Goal: Task Accomplishment & Management: Complete application form

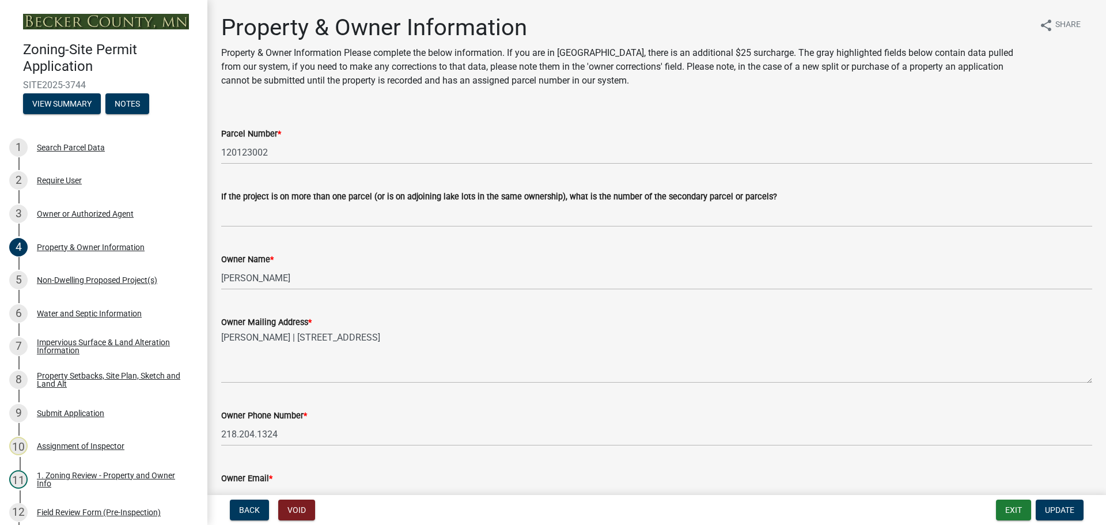
select select "952c78ef-3603-428b-9a7a-234fefdcef74"
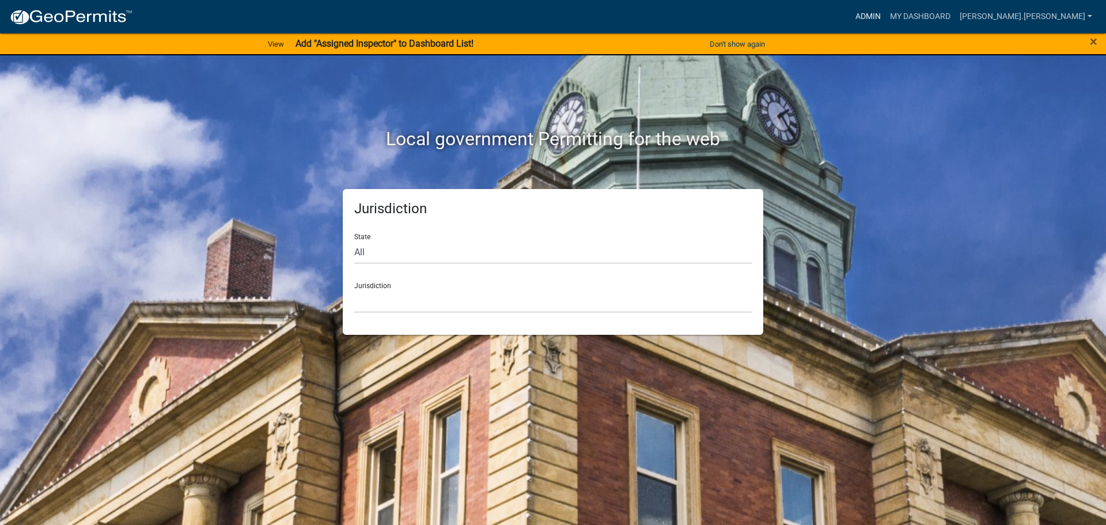
click at [885, 16] on link "Admin" at bounding box center [867, 17] width 35 height 22
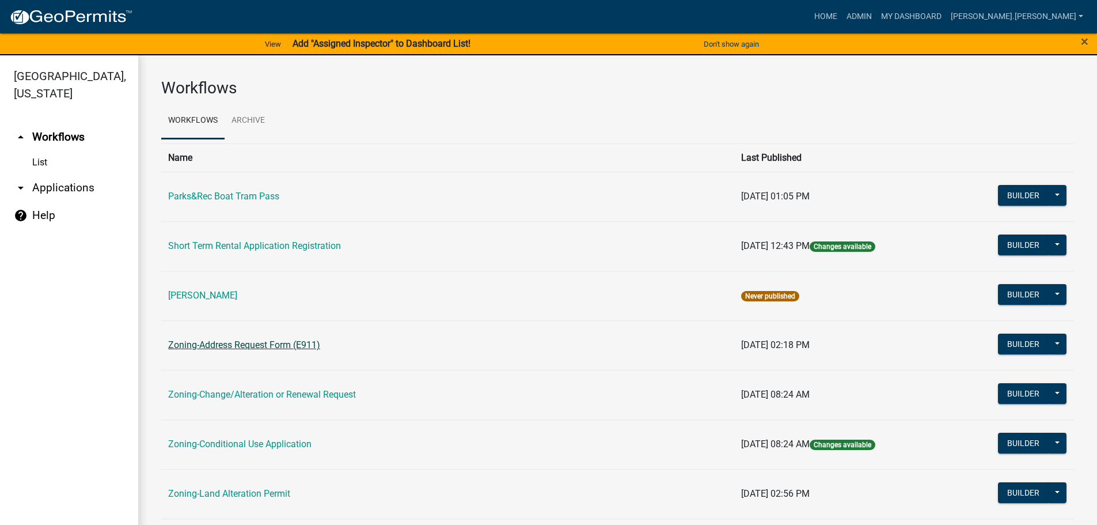
click at [295, 343] on link "Zoning-Address Request Form (E911)" at bounding box center [244, 344] width 152 height 11
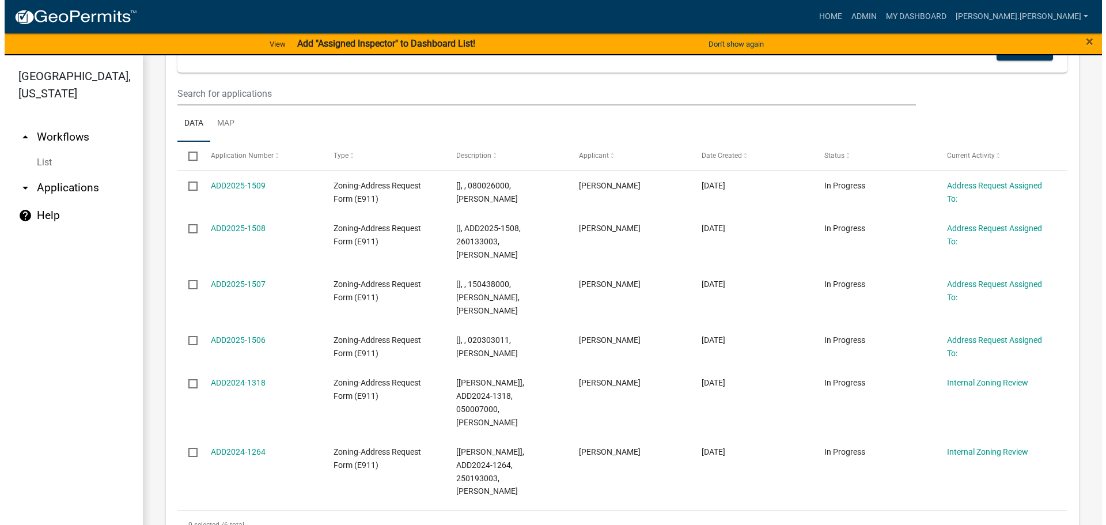
scroll to position [115, 0]
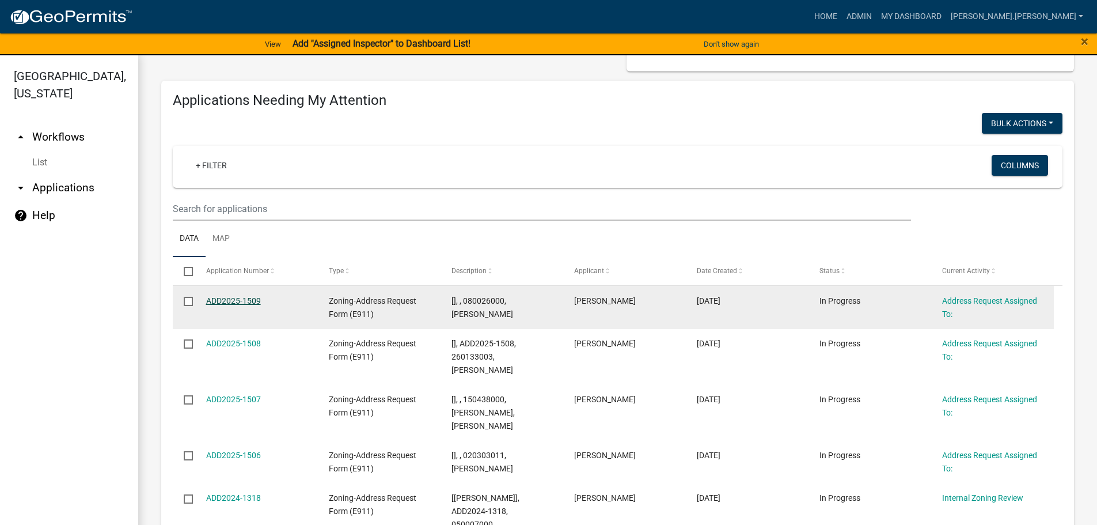
click at [227, 303] on link "ADD2025-1509" at bounding box center [233, 300] width 55 height 9
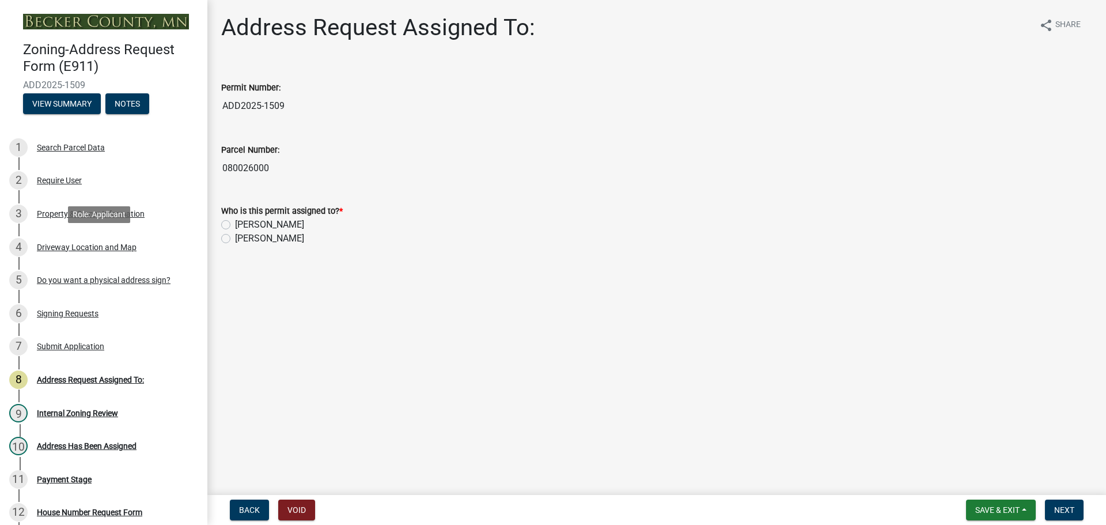
click at [78, 250] on div "Driveway Location and Map" at bounding box center [87, 247] width 100 height 8
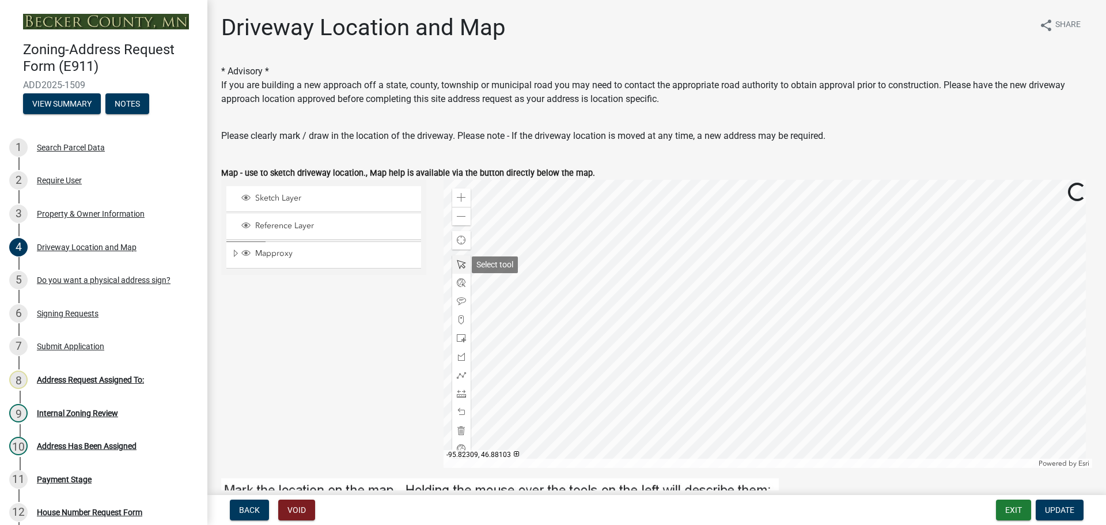
click at [460, 267] on span at bounding box center [461, 264] width 9 height 9
click at [702, 276] on div at bounding box center [767, 324] width 649 height 288
click at [638, 275] on div at bounding box center [767, 324] width 649 height 288
click at [460, 318] on span at bounding box center [461, 319] width 9 height 9
click at [699, 283] on div at bounding box center [767, 324] width 649 height 288
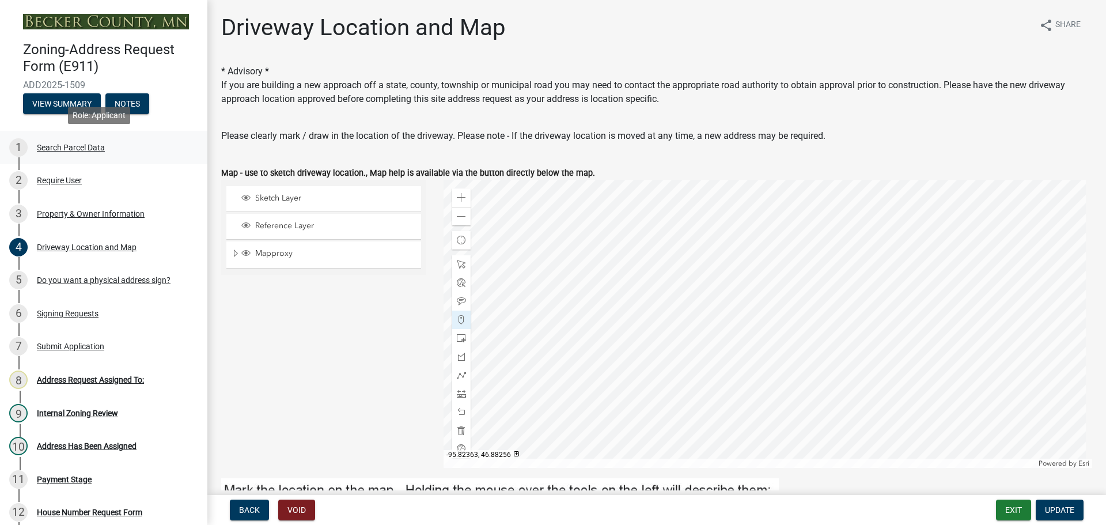
click at [72, 149] on div "Search Parcel Data" at bounding box center [71, 147] width 68 height 8
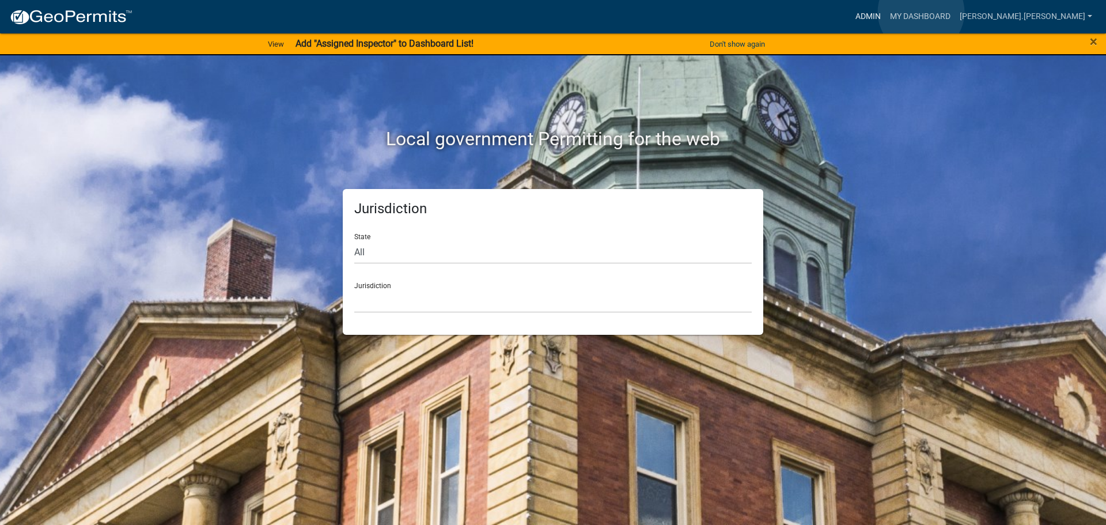
click at [885, 12] on link "Admin" at bounding box center [867, 17] width 35 height 22
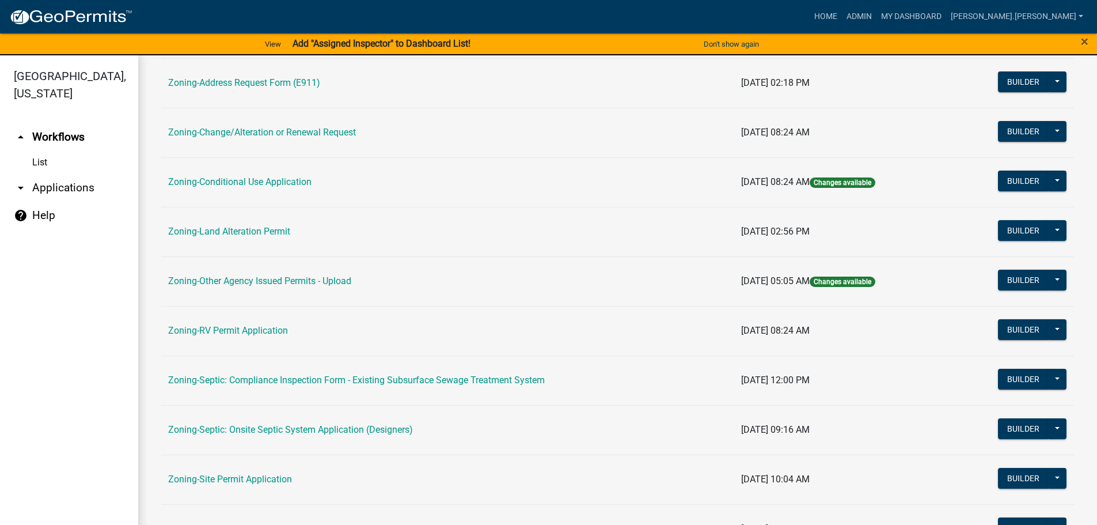
scroll to position [359, 0]
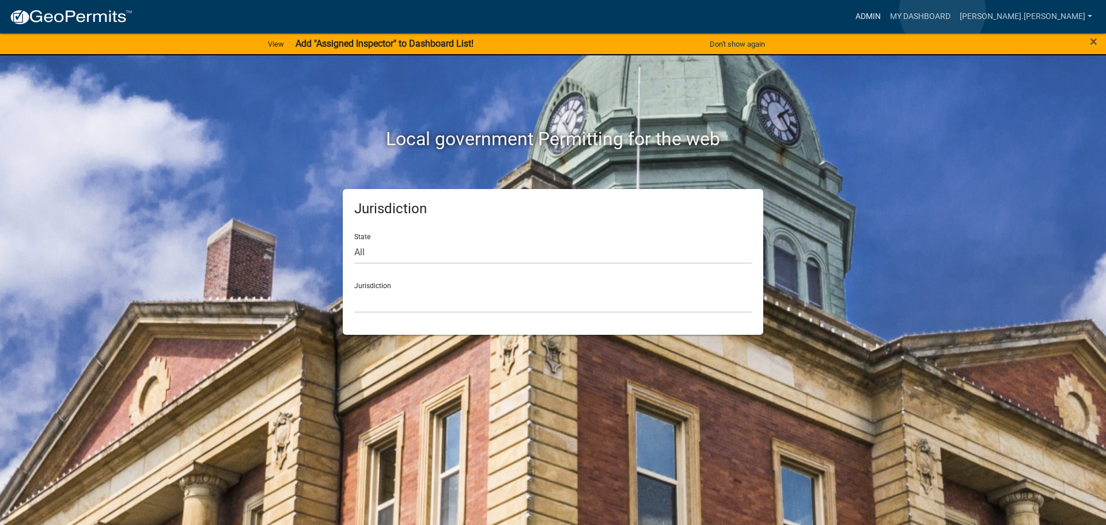
click at [885, 11] on link "Admin" at bounding box center [867, 17] width 35 height 22
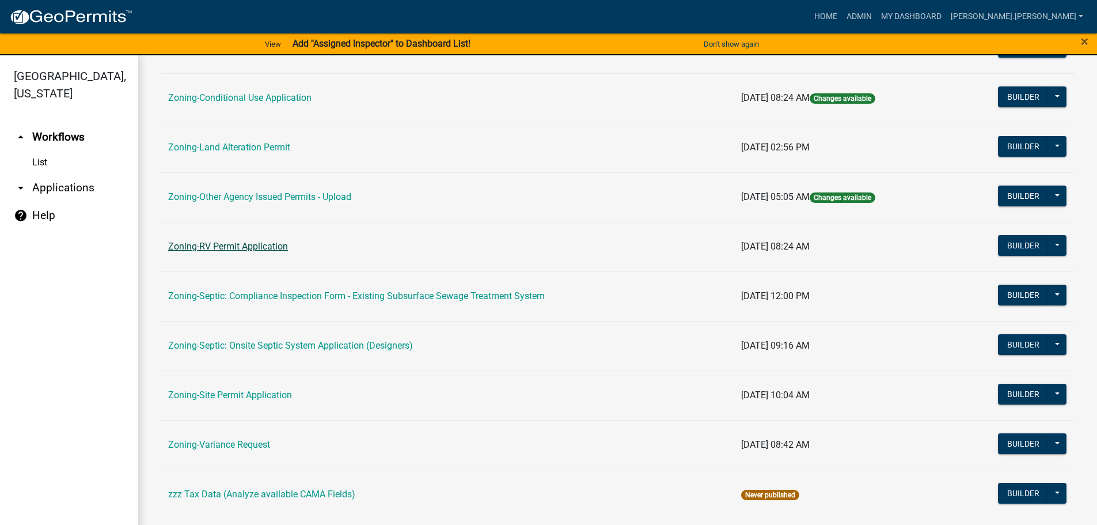
scroll to position [359, 0]
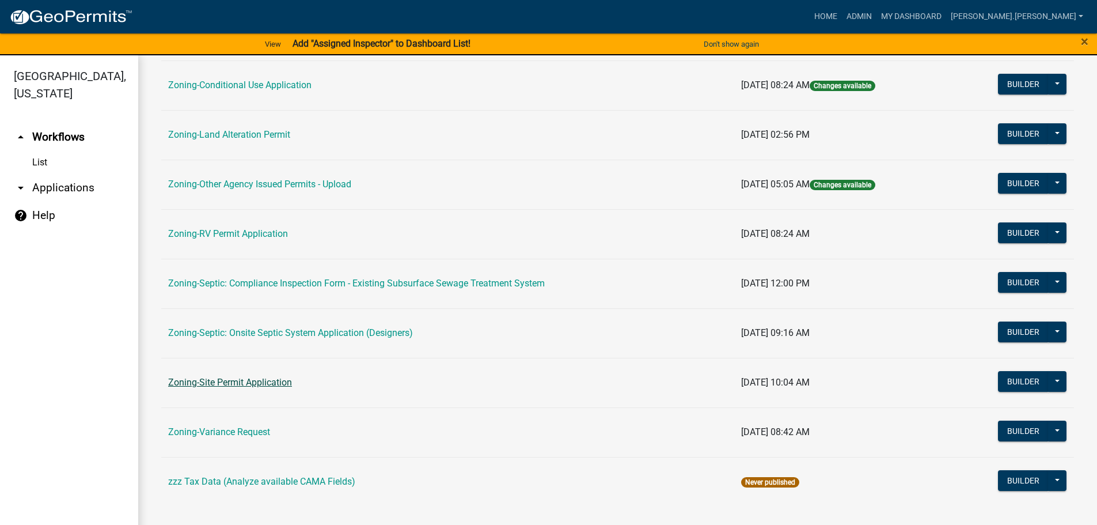
click at [241, 383] on link "Zoning-Site Permit Application" at bounding box center [230, 382] width 124 height 11
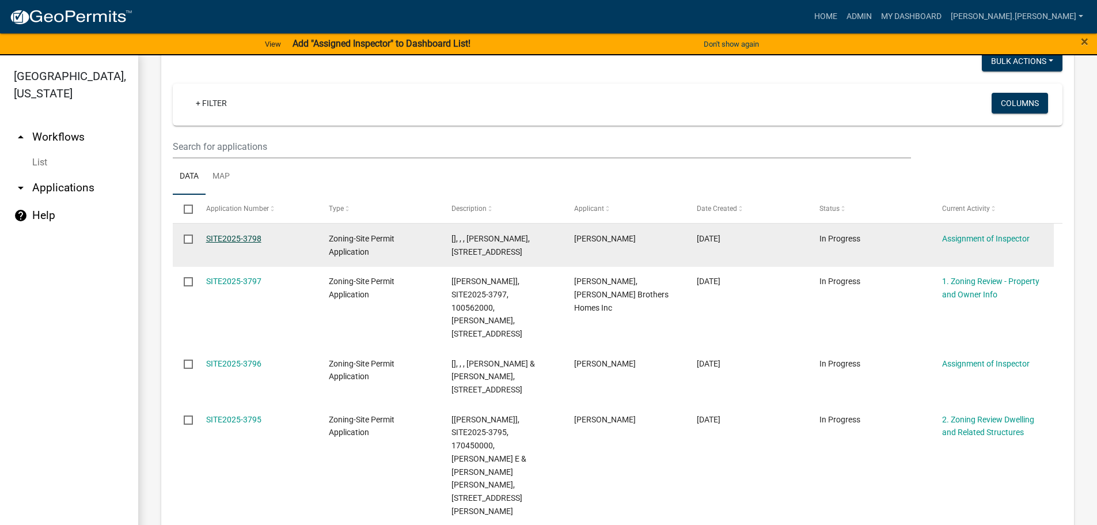
scroll to position [173, 0]
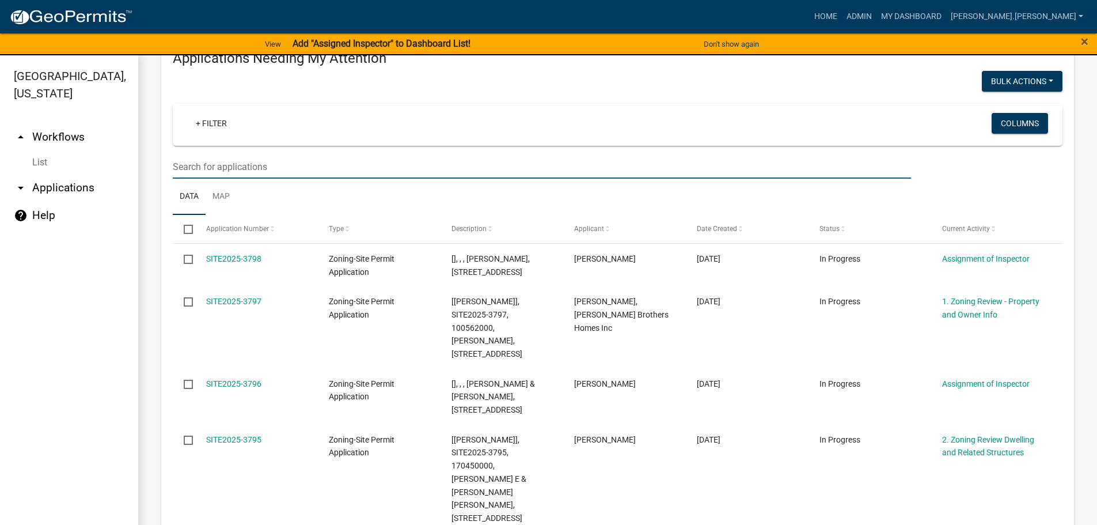
click at [313, 169] on input "text" at bounding box center [542, 167] width 738 height 24
type input "eppard"
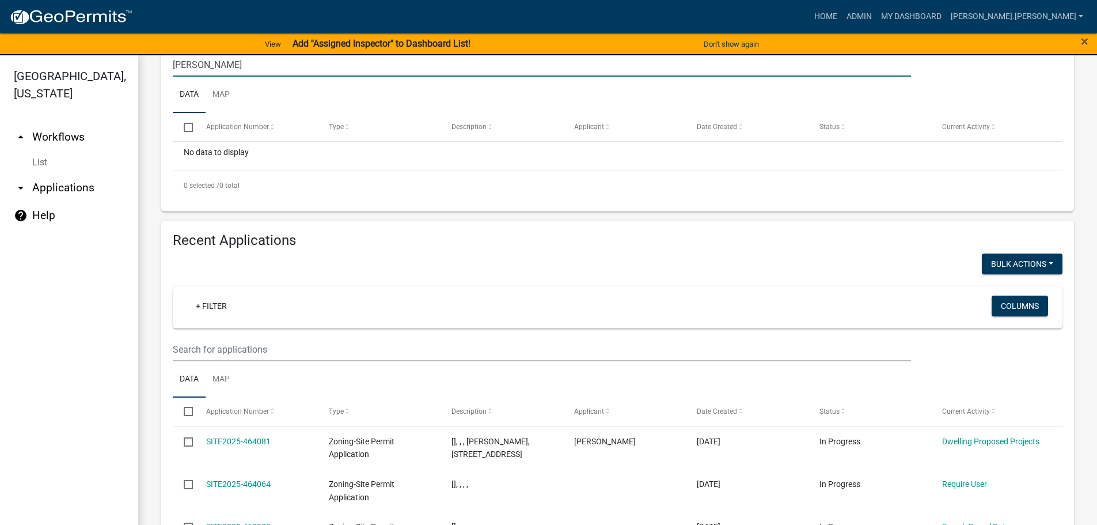
scroll to position [403, 0]
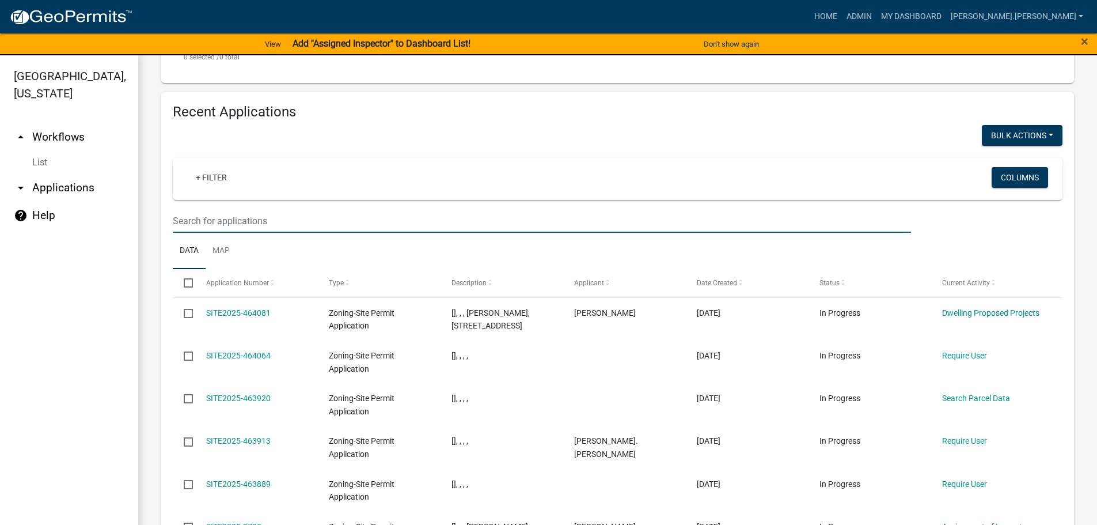
click at [256, 231] on input "text" at bounding box center [542, 221] width 738 height 24
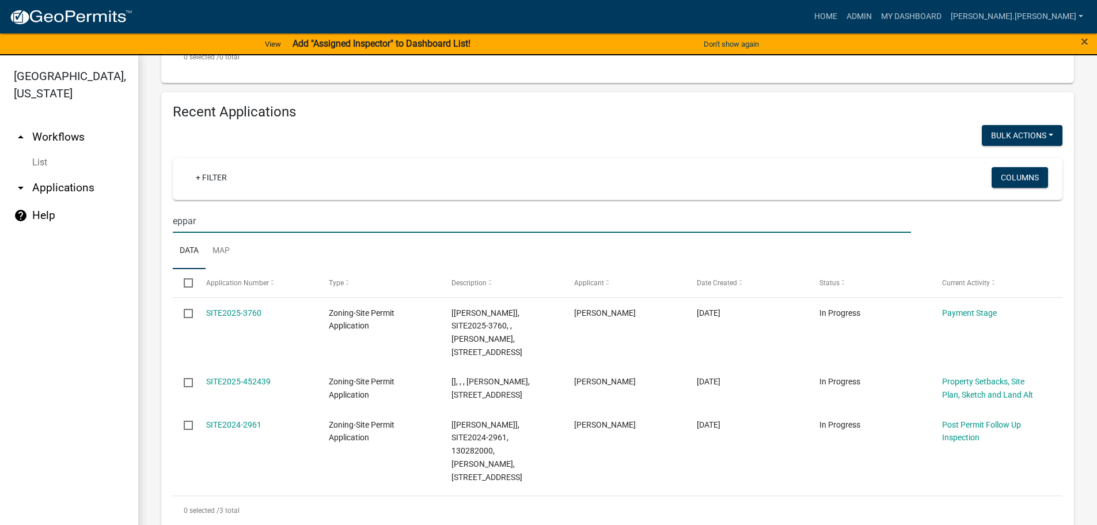
scroll to position [397, 0]
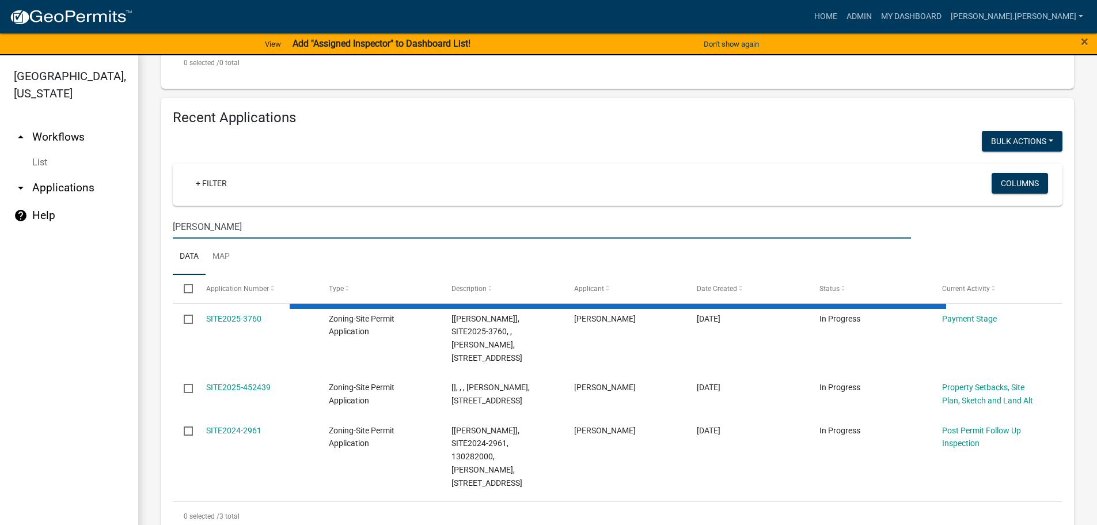
type input "eppard"
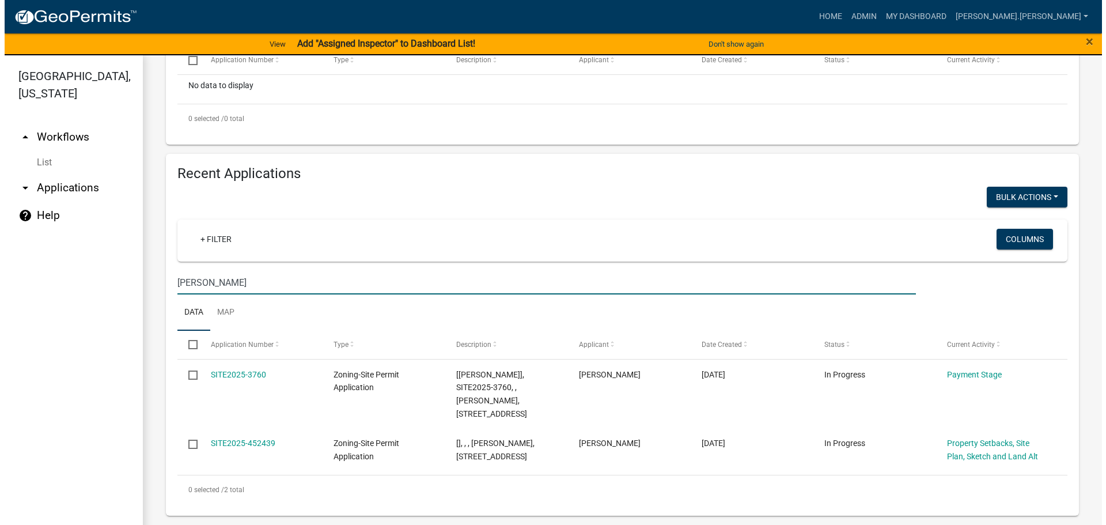
scroll to position [329, 0]
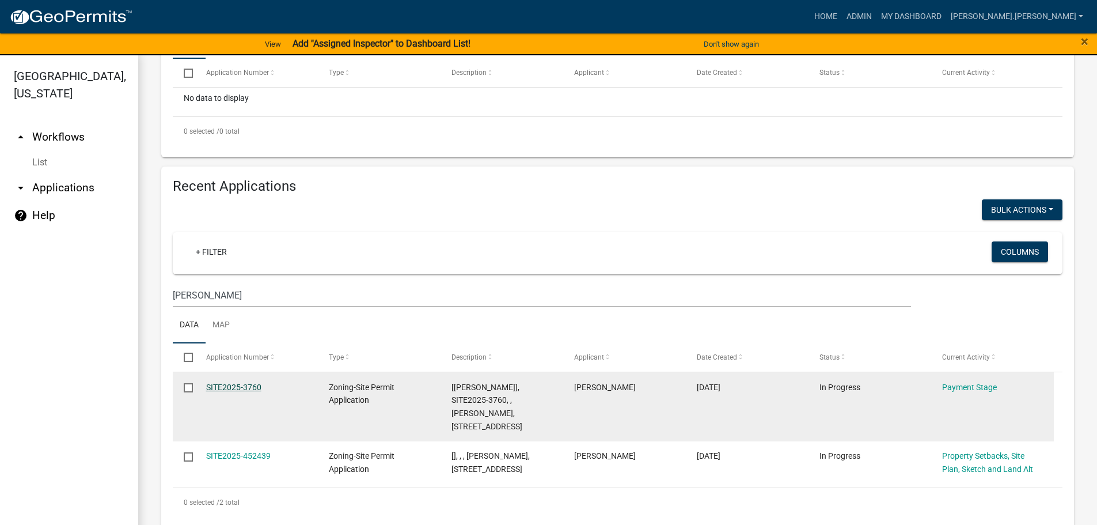
click at [246, 386] on link "SITE2025-3760" at bounding box center [233, 386] width 55 height 9
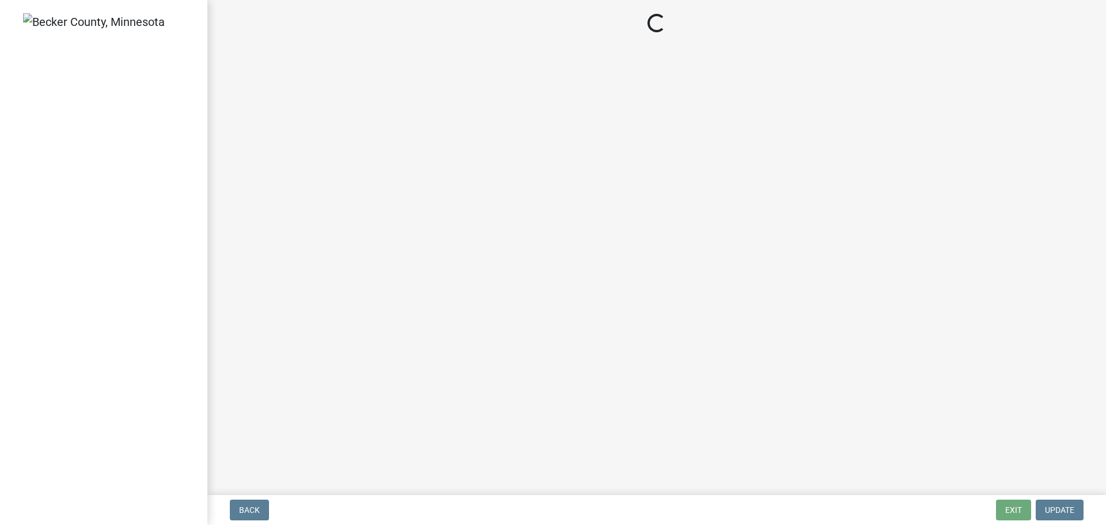
select select "3: 3"
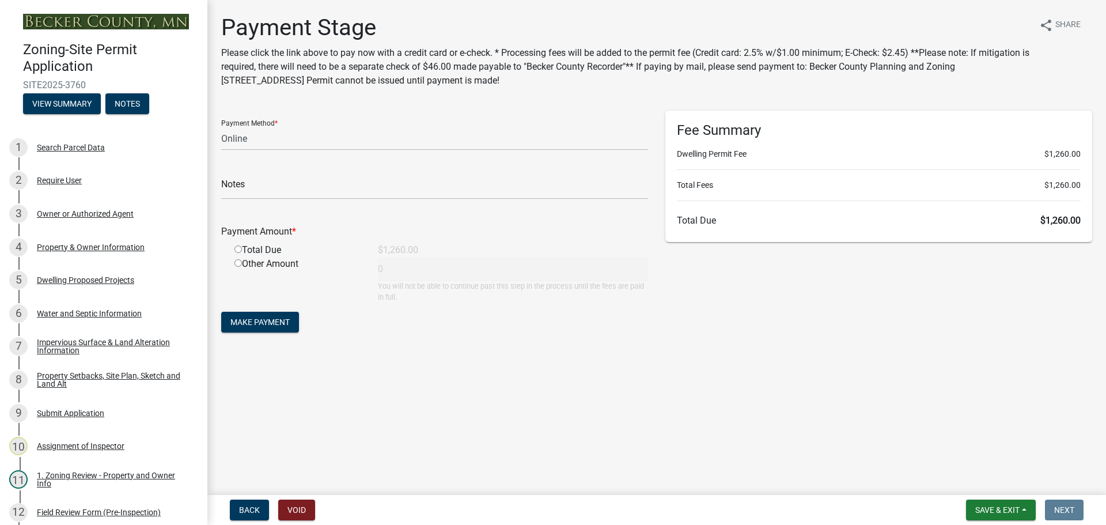
click at [238, 249] on input "radio" at bounding box center [237, 248] width 7 height 7
radio input "true"
type input "1260"
click at [260, 317] on span "Make Payment" at bounding box center [259, 321] width 59 height 9
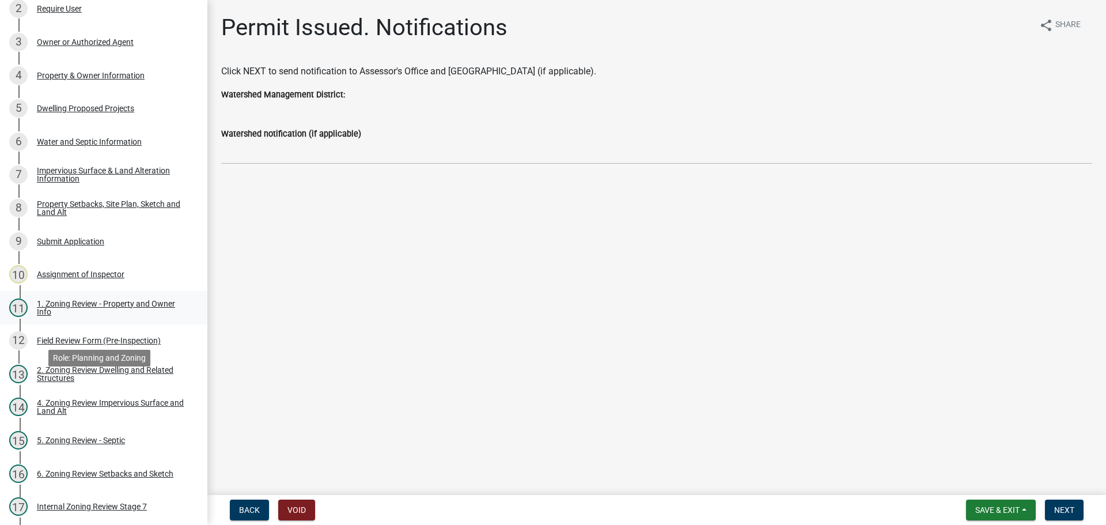
scroll to position [288, 0]
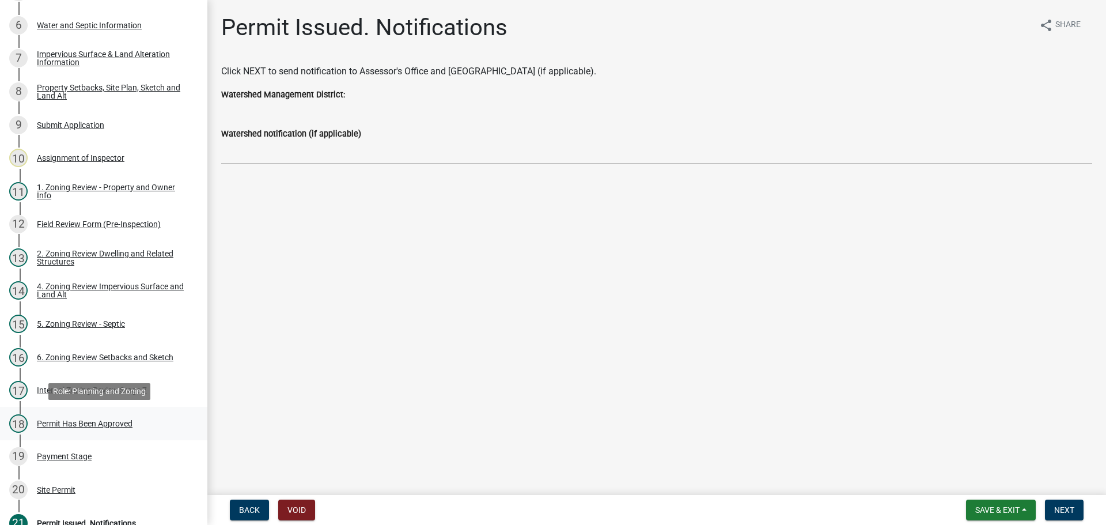
click at [93, 419] on div "Permit Has Been Approved" at bounding box center [85, 423] width 96 height 8
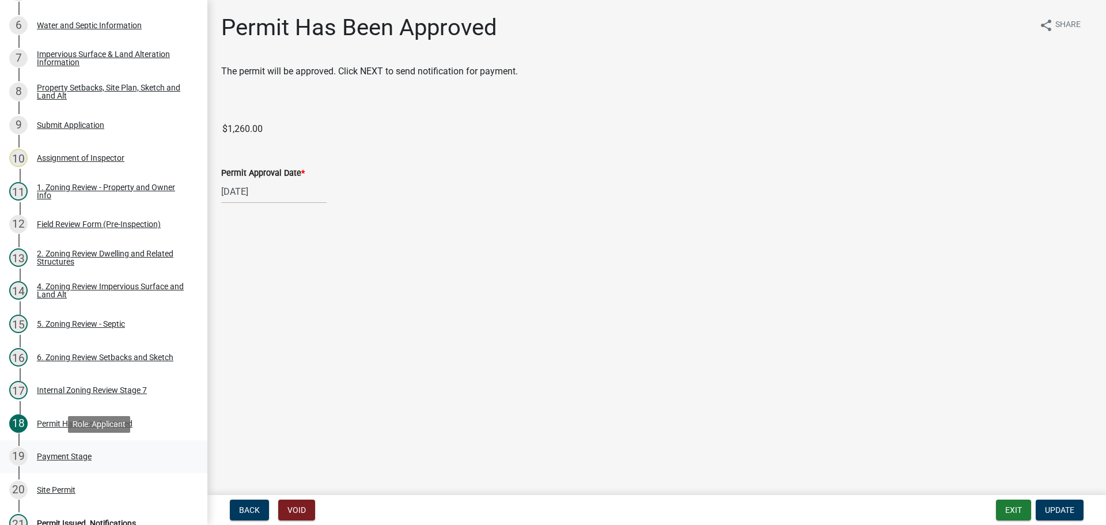
click at [73, 458] on div "Payment Stage" at bounding box center [64, 456] width 55 height 8
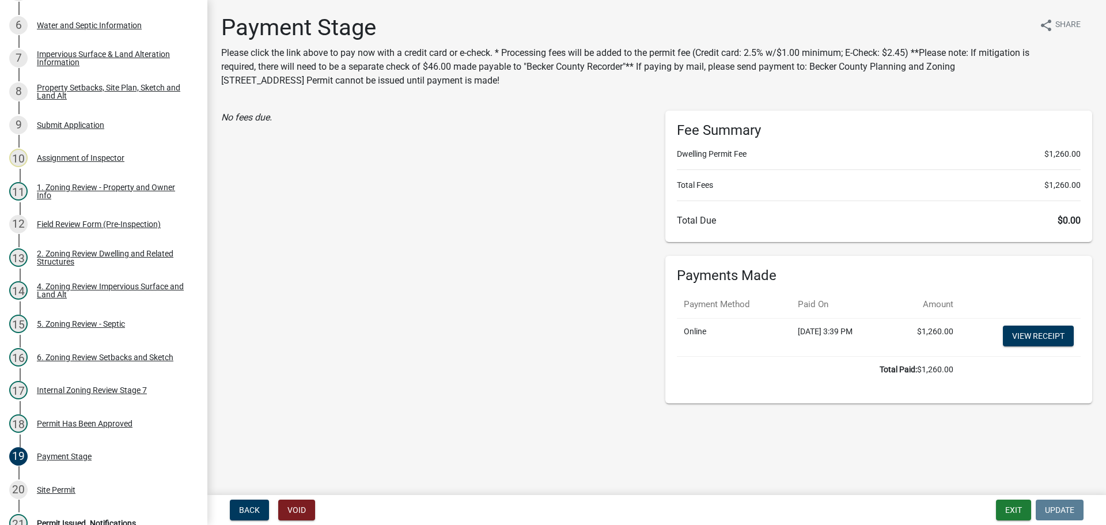
click at [1028, 88] on div "Payment Stage Please click the link above to pay now with a credit card or e-ch…" at bounding box center [625, 55] width 808 height 83
click at [65, 491] on div "Site Permit" at bounding box center [56, 489] width 39 height 8
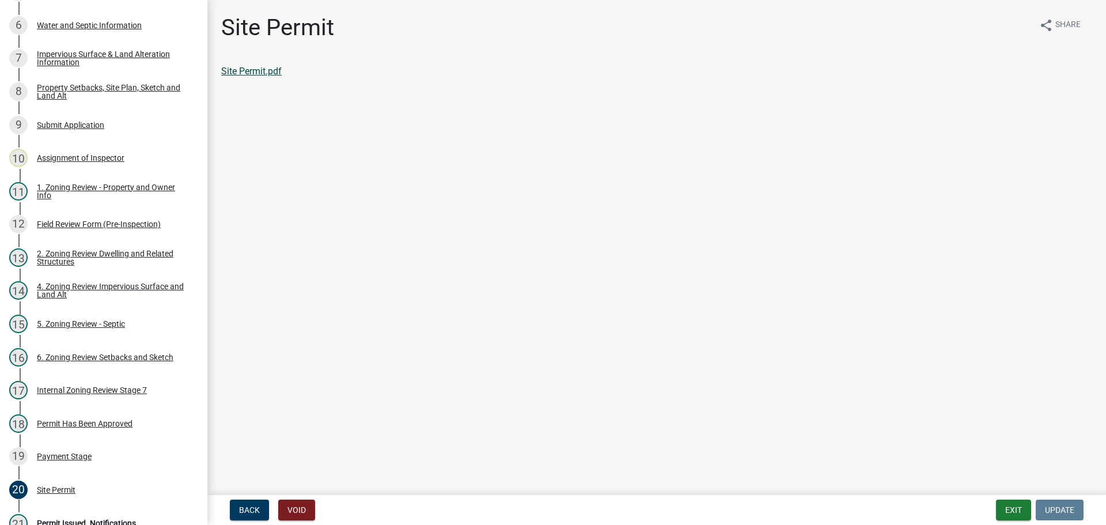
click at [264, 73] on link "Site Permit.pdf" at bounding box center [251, 71] width 60 height 11
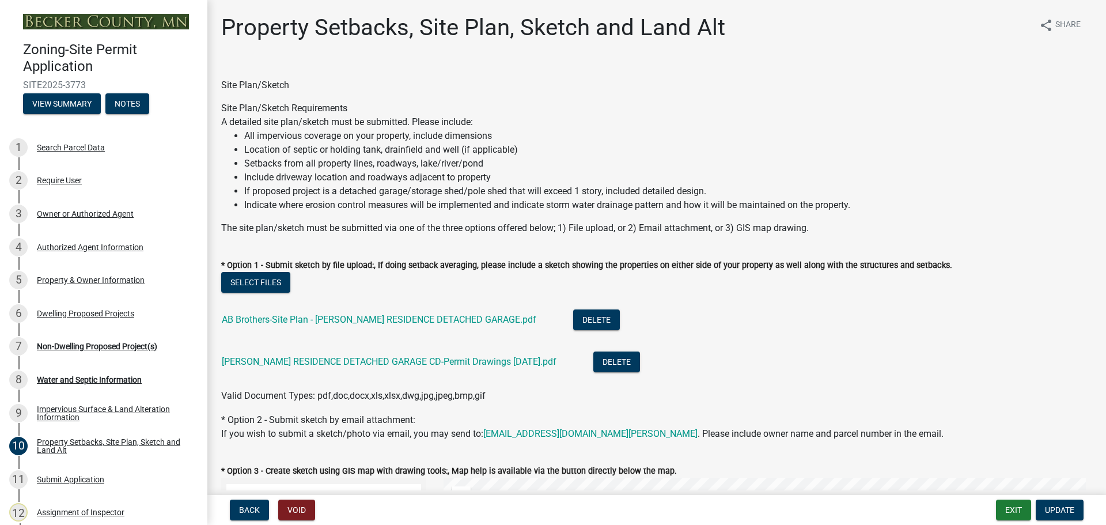
select select "7b13c63f-e699-4112-b373-98fbd28ec536"
select select "23d9b77f-888b-4fb8-92b8-bb321afa0fee"
select select "b56a4575-9846-47cf-8067-c59a4853da22"
select select "e8ab2dc3-aa3f-46f3-9b4a-37eb25ad84af"
select select "b98836ba-4715-455d-97ab-be9a9df498a8"
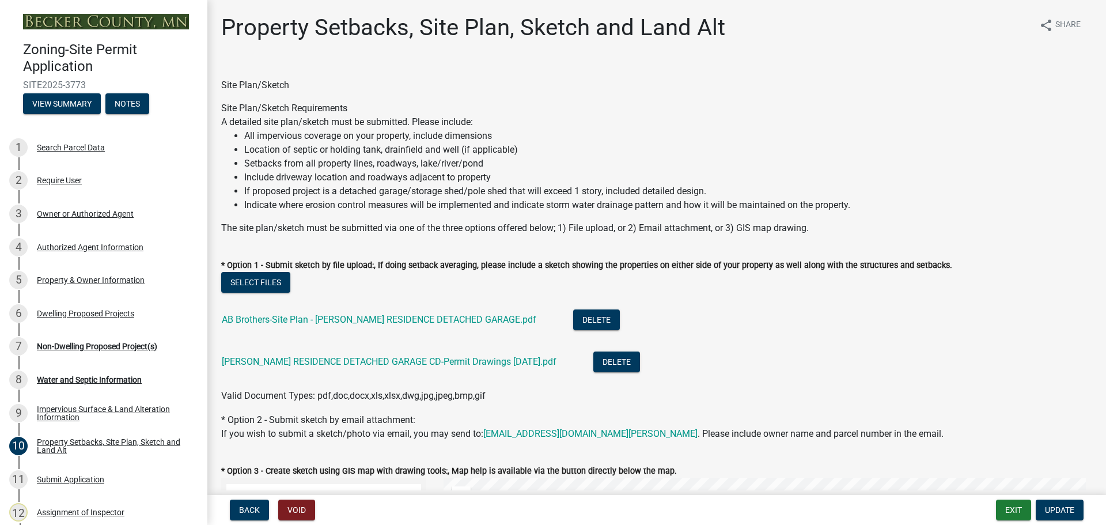
select select "c8b8ea71-7088-4e87-a493-7bc88cc2835b"
select select "1c6b2b2e-439c-462d-bb45-b31f31c95a9c"
select select "19d13e65-c93d-443e-910a-7a17299544cc"
